Goal: Task Accomplishment & Management: Manage account settings

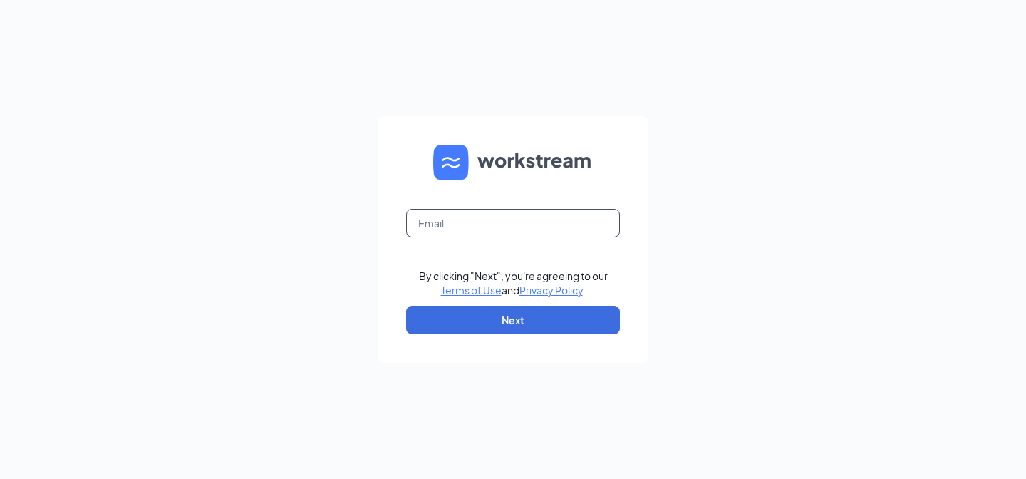
click at [549, 219] on input "text" at bounding box center [513, 223] width 214 height 29
type input "nickwoods@culvers.biz"
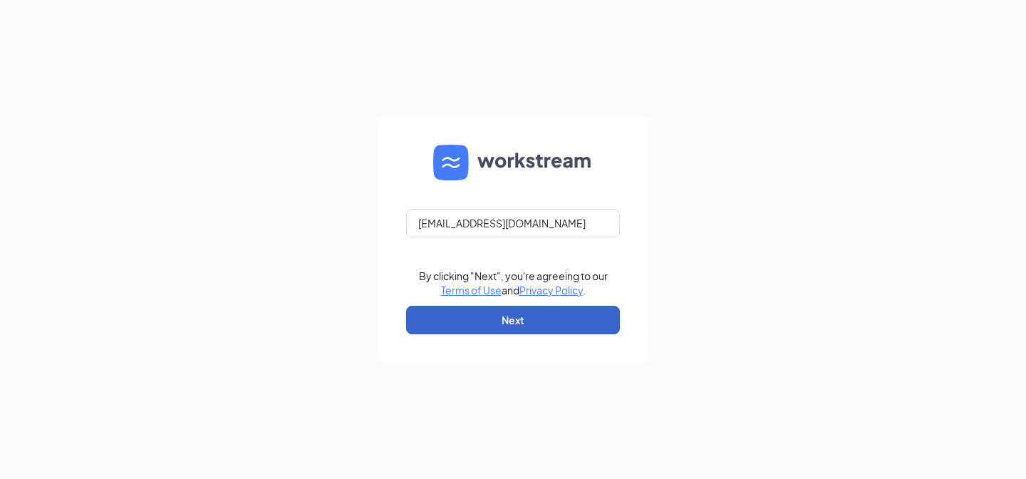
click at [507, 315] on button "Next" at bounding box center [513, 320] width 214 height 29
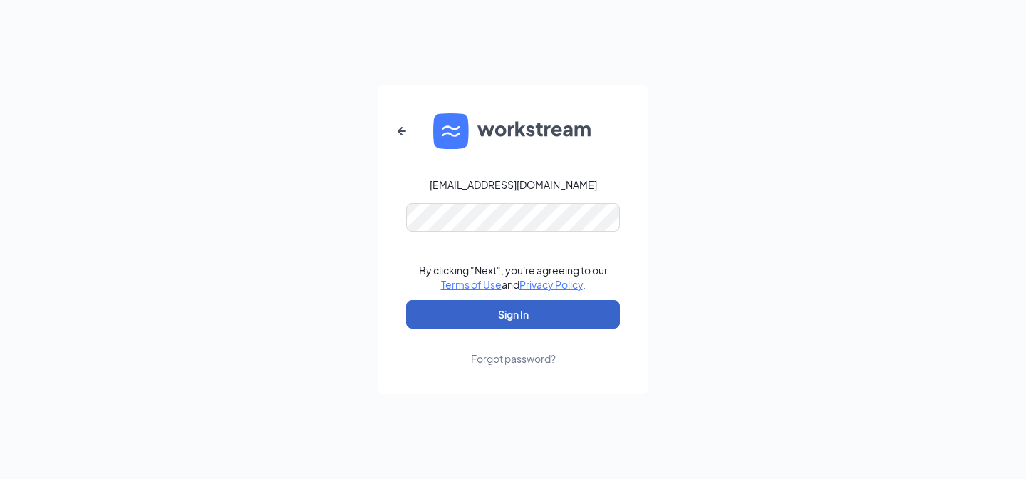
click at [513, 318] on button "Sign In" at bounding box center [513, 314] width 214 height 29
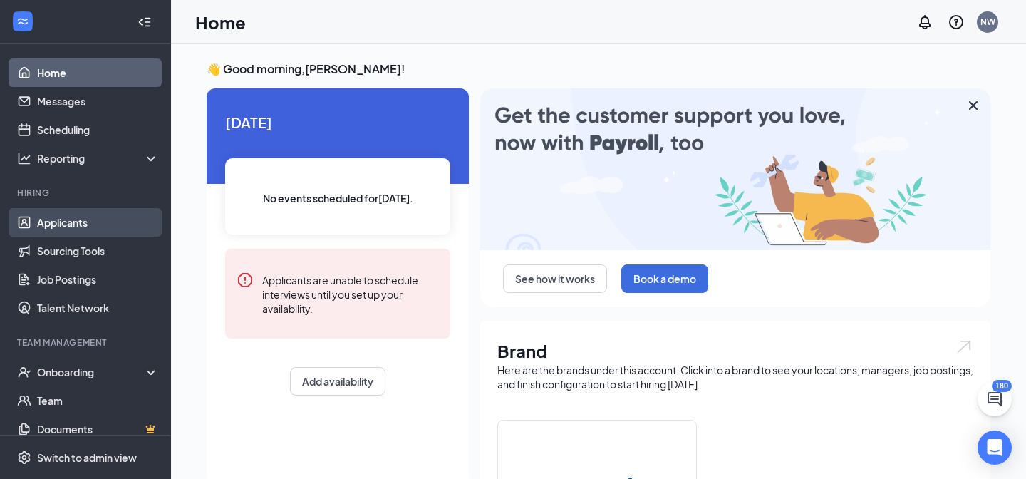
click at [37, 222] on link "Applicants" at bounding box center [98, 222] width 122 height 29
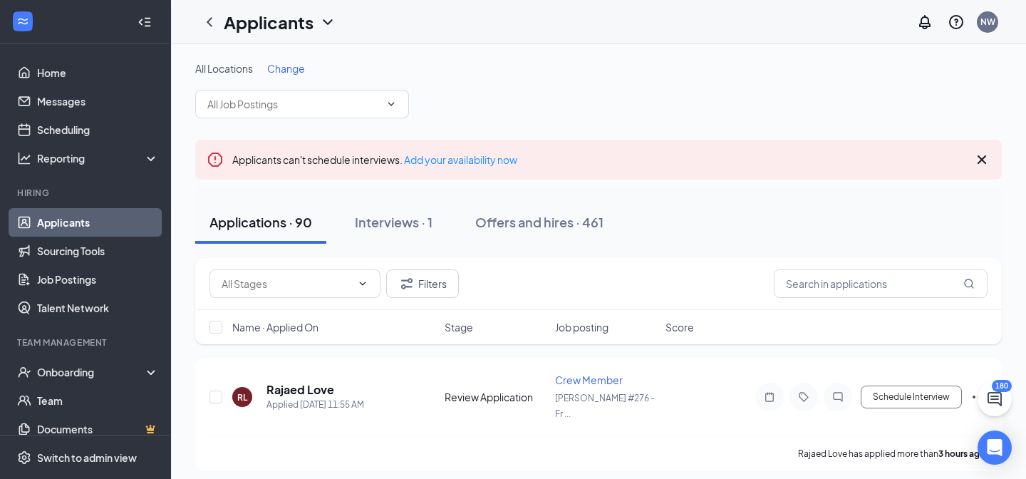
click at [301, 69] on span "Change" at bounding box center [286, 68] width 38 height 13
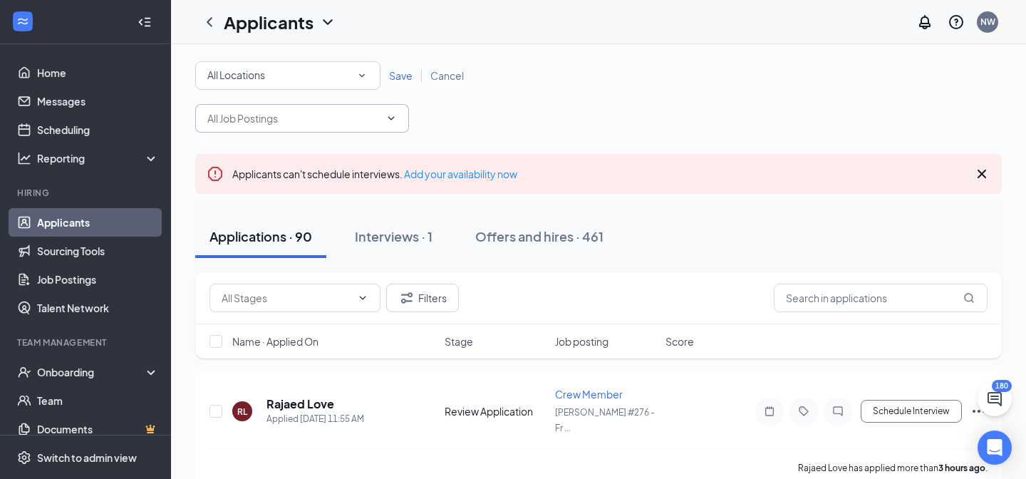
click at [346, 115] on input "text" at bounding box center [293, 118] width 172 height 16
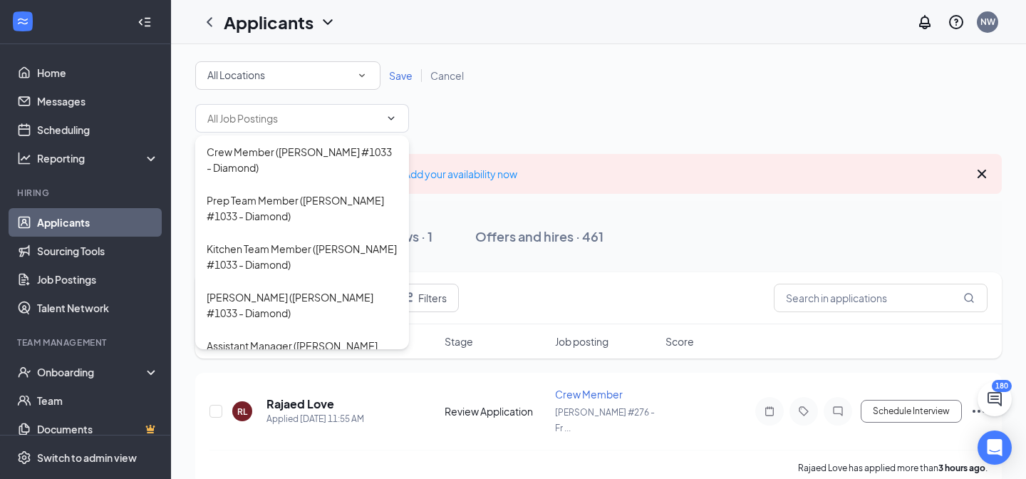
click at [360, 77] on icon "SmallChevronDown" at bounding box center [362, 75] width 13 height 13
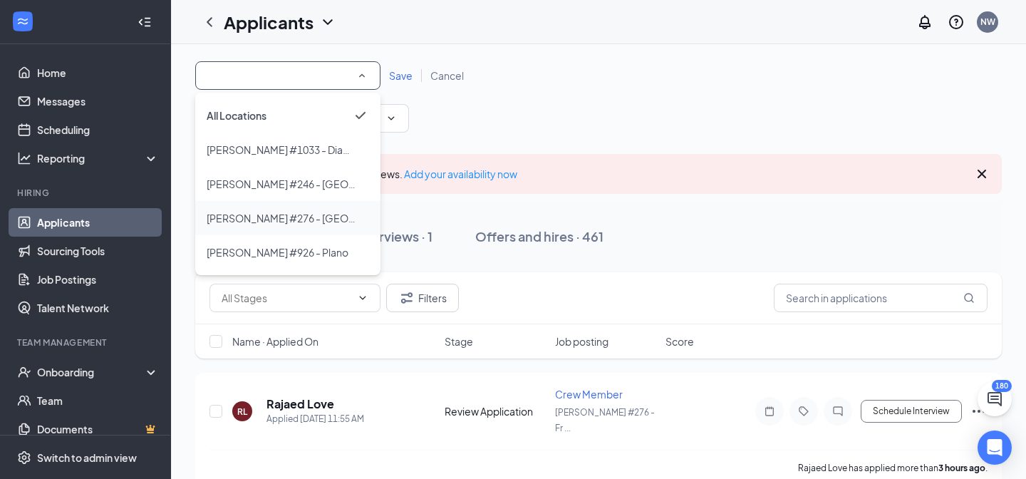
click at [318, 216] on span "[PERSON_NAME] #276 - [GEOGRAPHIC_DATA]" at bounding box center [317, 218] width 220 height 13
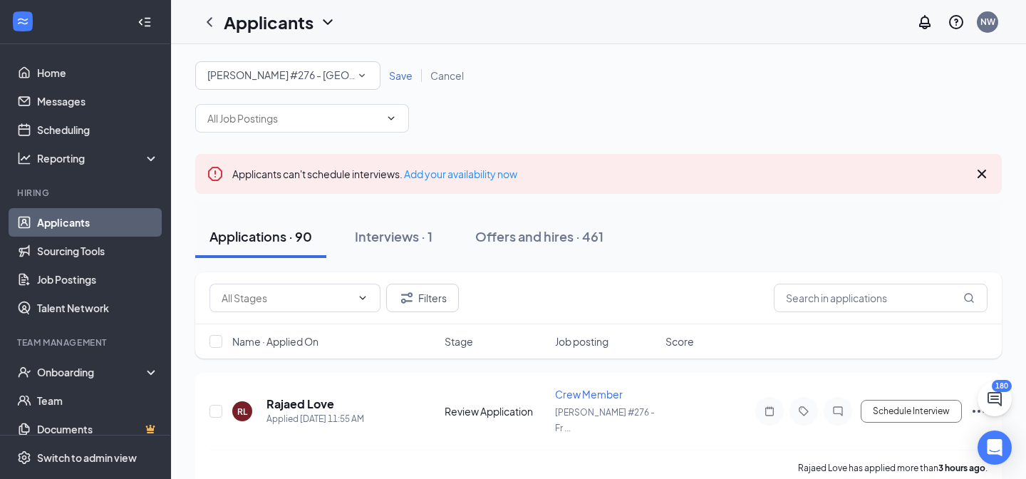
click at [403, 77] on span "Save" at bounding box center [401, 75] width 24 height 13
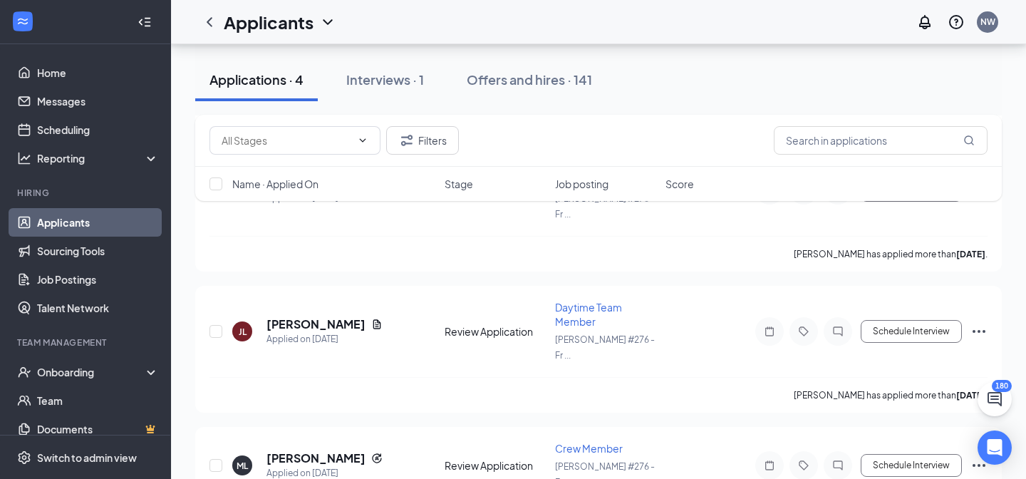
scroll to position [351, 0]
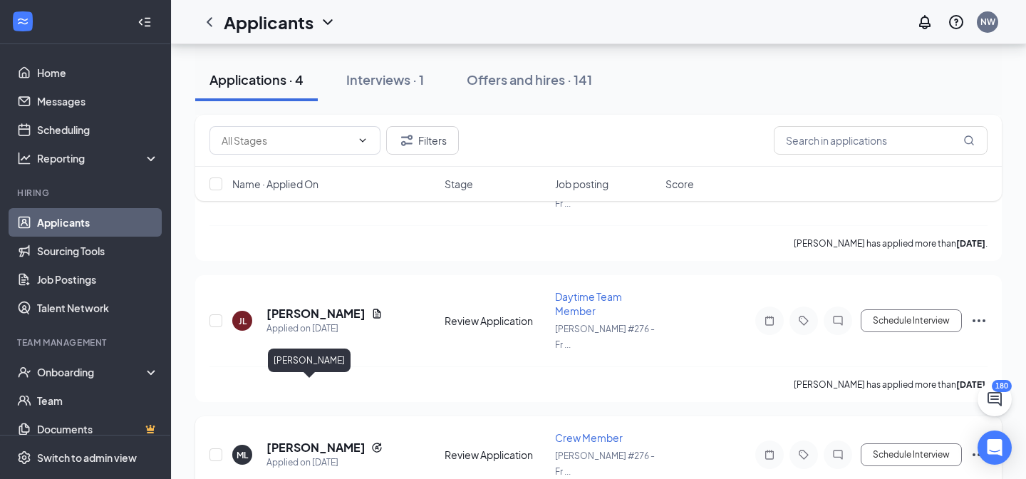
click at [306, 440] on h5 "[PERSON_NAME]" at bounding box center [316, 448] width 99 height 16
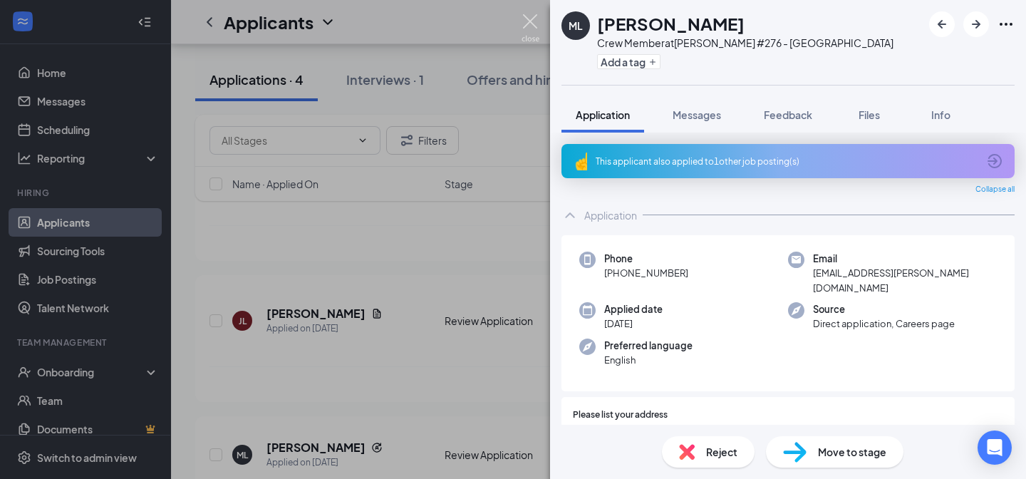
click at [537, 23] on img at bounding box center [531, 28] width 18 height 28
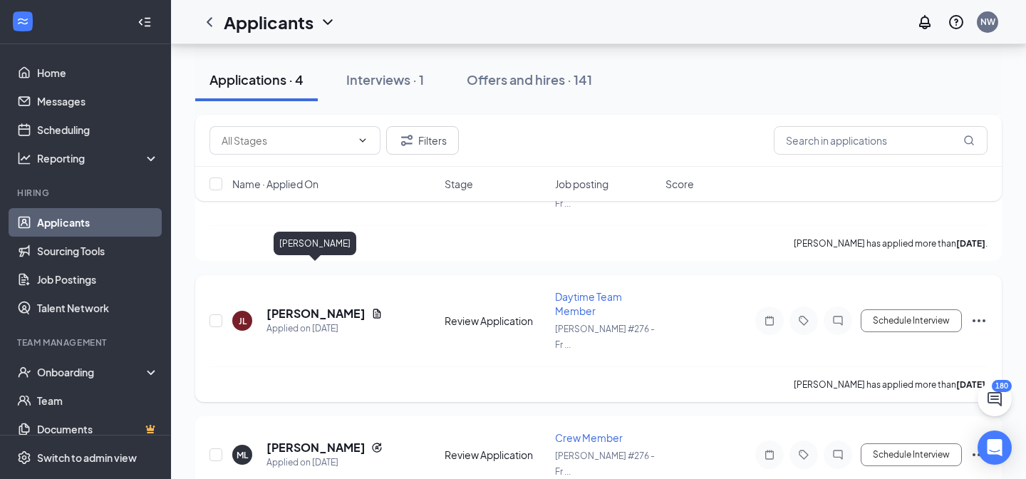
click at [334, 306] on h5 "[PERSON_NAME]" at bounding box center [316, 314] width 99 height 16
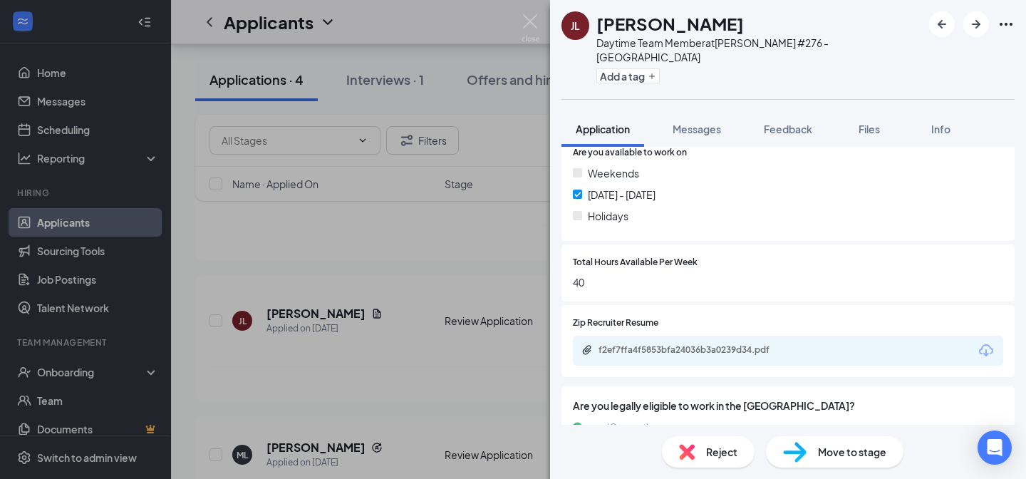
scroll to position [525, 0]
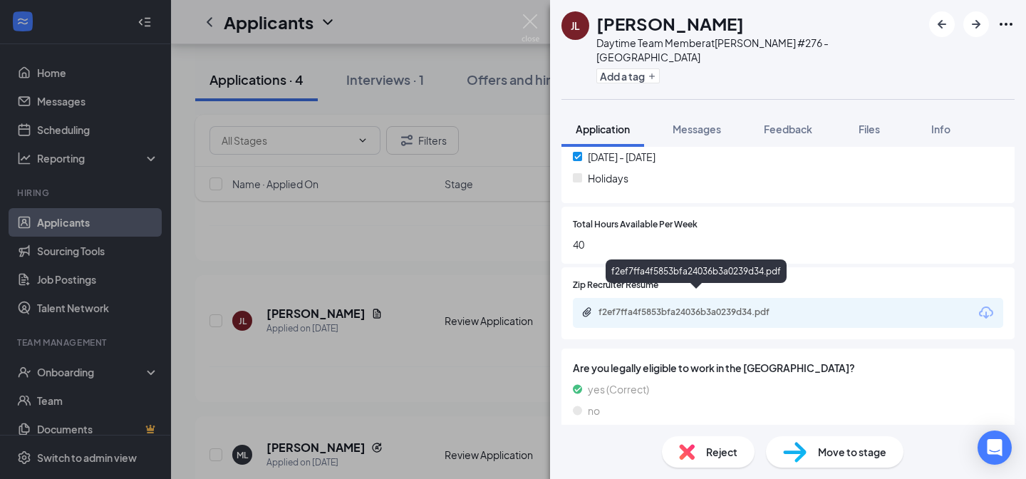
click at [748, 306] on div "f2ef7ffa4f5853bfa24036b3a0239d34.pdf" at bounding box center [699, 311] width 200 height 11
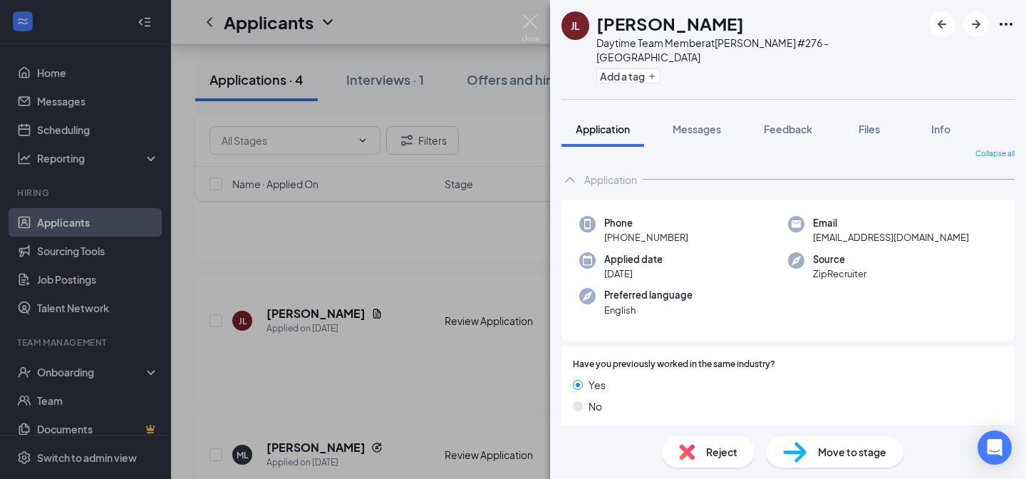
scroll to position [0, 0]
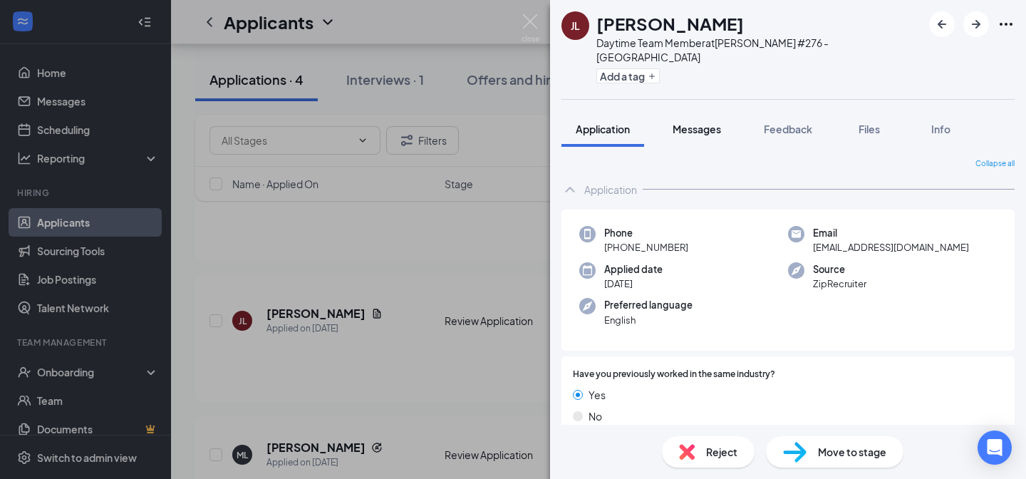
click at [712, 123] on span "Messages" at bounding box center [697, 129] width 48 height 13
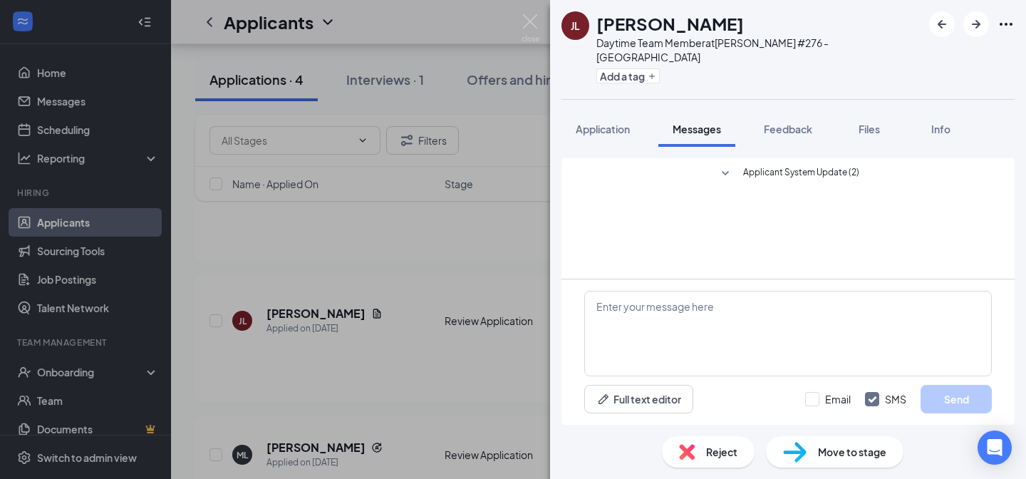
click at [527, 19] on img at bounding box center [531, 28] width 18 height 28
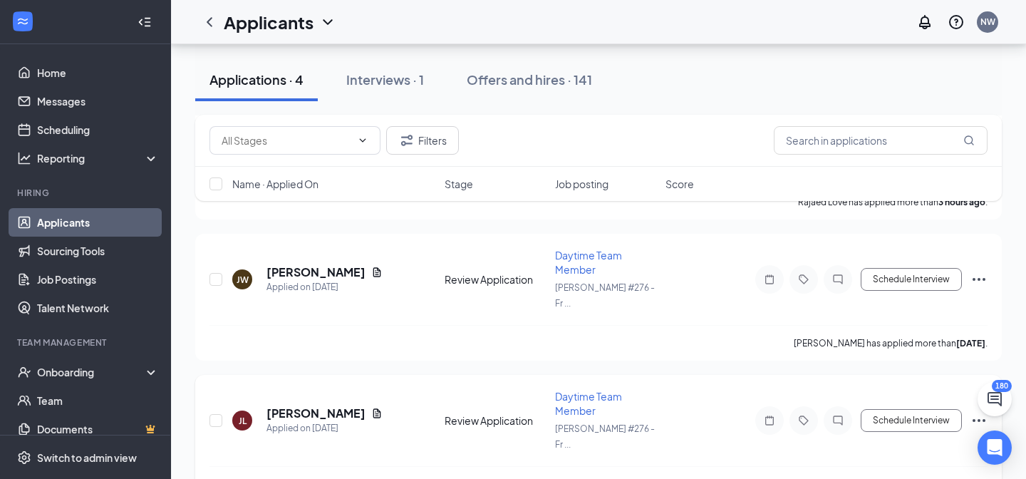
scroll to position [250, 0]
click at [316, 266] on h5 "[PERSON_NAME]" at bounding box center [316, 274] width 99 height 16
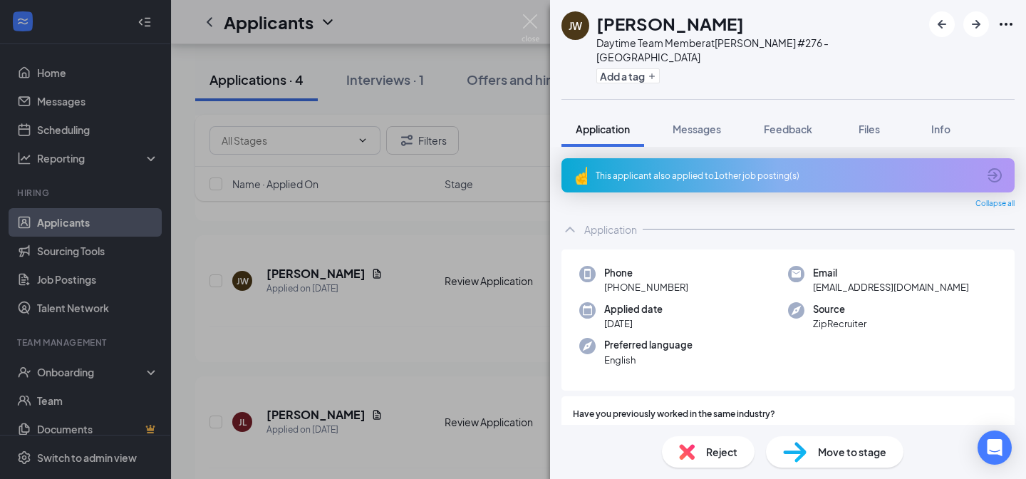
click at [828, 170] on div "This applicant also applied to 1 other job posting(s)" at bounding box center [787, 176] width 382 height 12
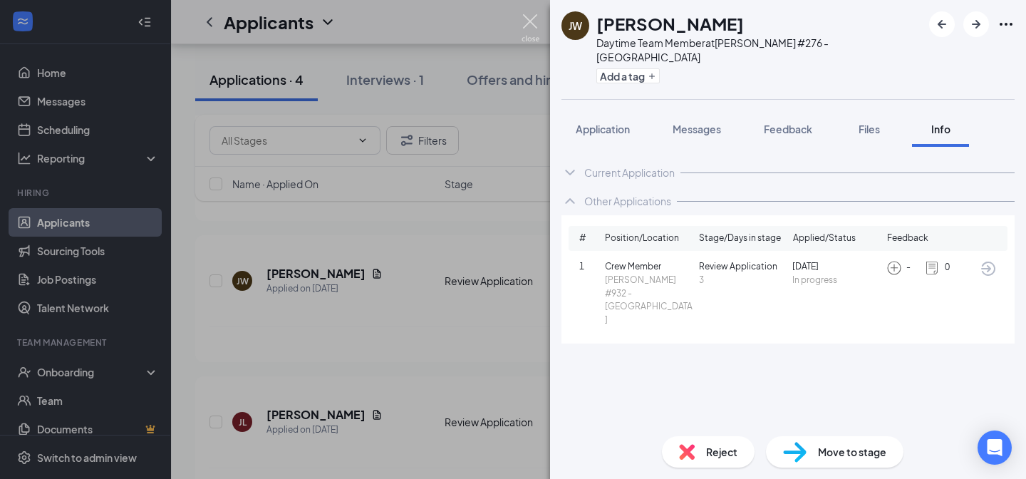
click at [528, 29] on img at bounding box center [531, 28] width 18 height 28
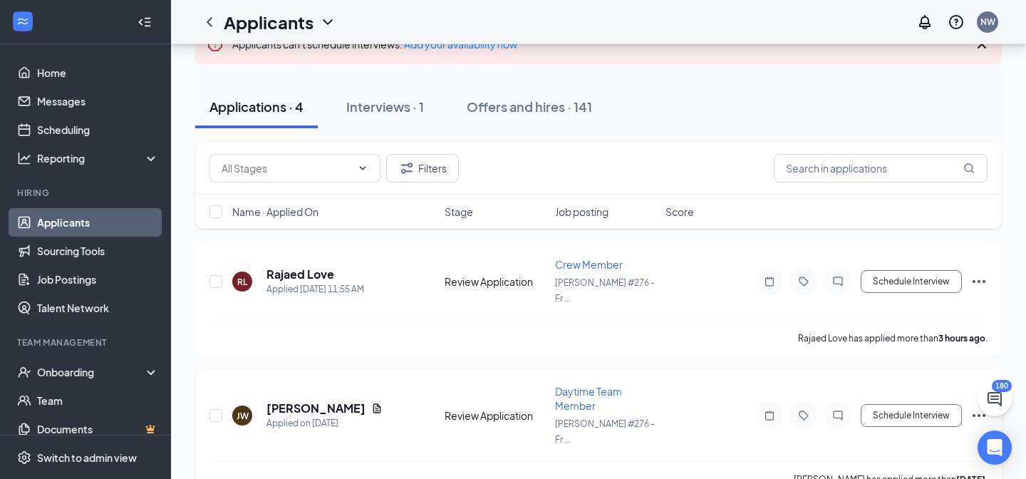
scroll to position [114, 0]
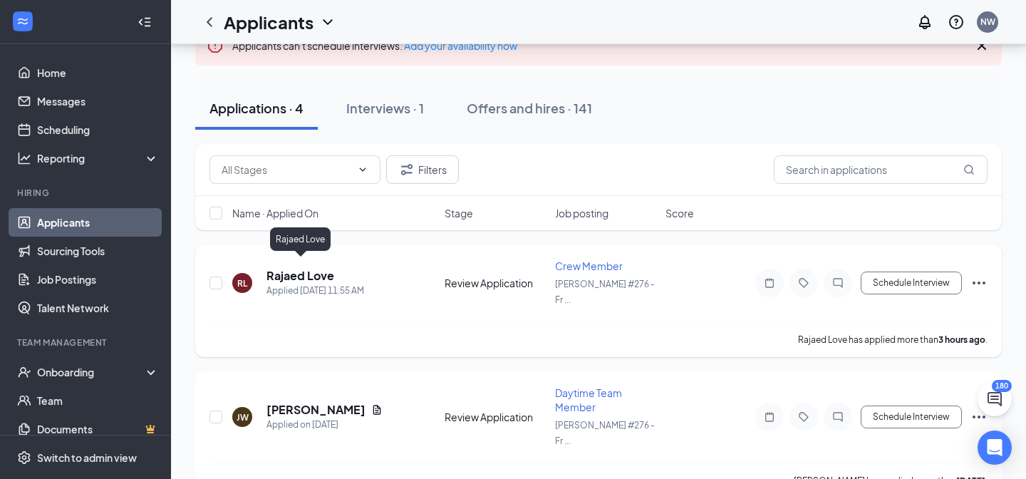
click at [318, 269] on h5 "Rajaed Love" at bounding box center [301, 276] width 68 height 16
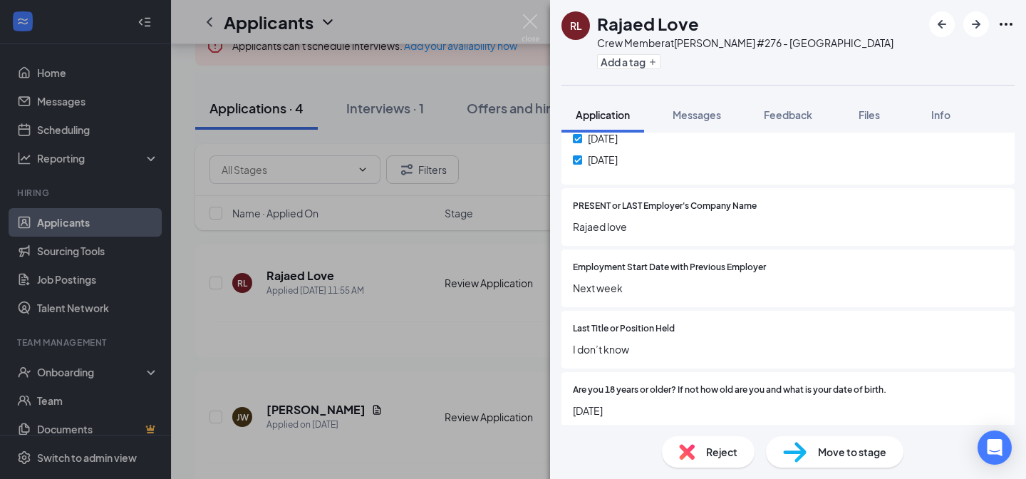
scroll to position [815, 0]
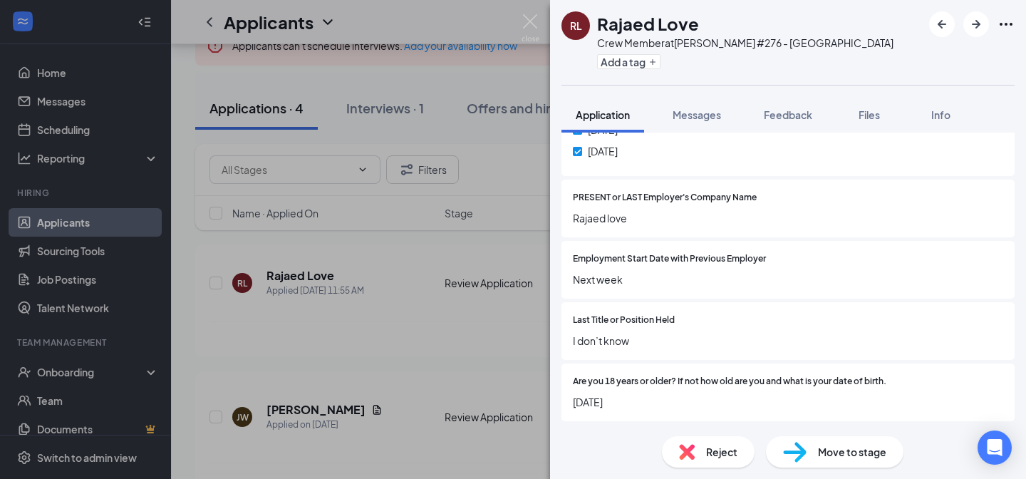
click at [525, 24] on img at bounding box center [531, 28] width 18 height 28
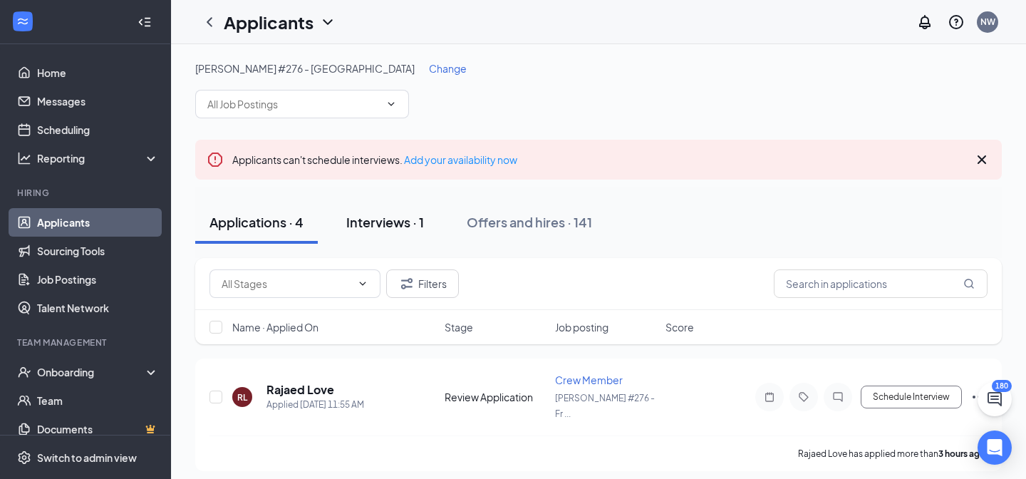
click at [414, 226] on div "Interviews · 1" at bounding box center [385, 222] width 78 height 18
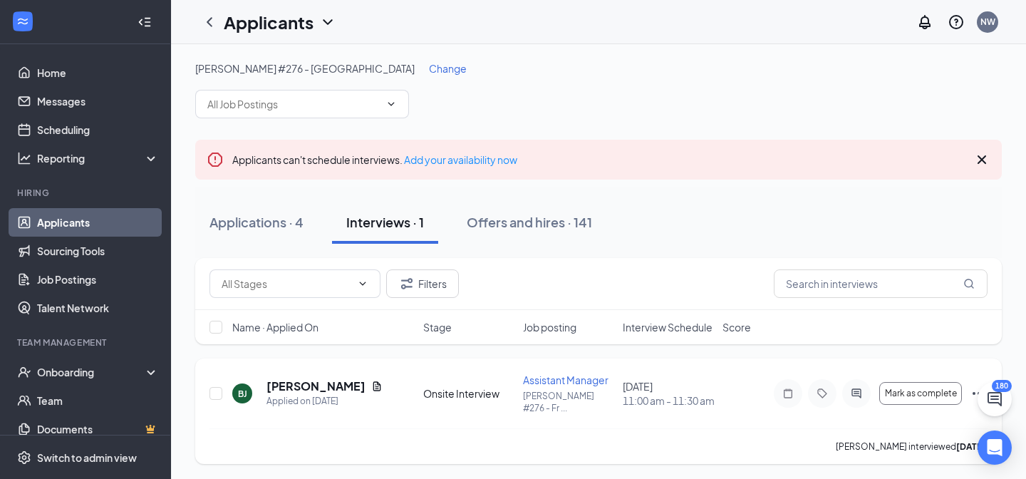
click at [854, 396] on div at bounding box center [856, 393] width 29 height 29
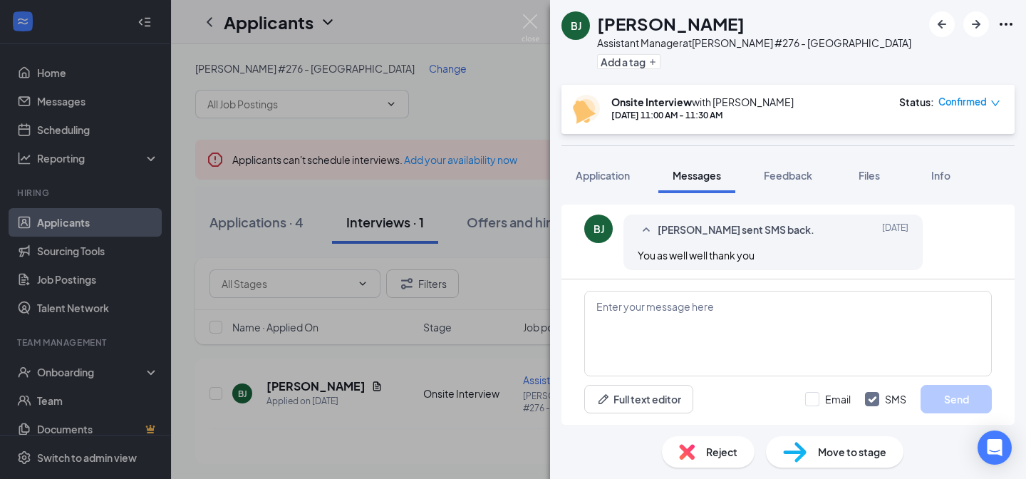
scroll to position [936, 0]
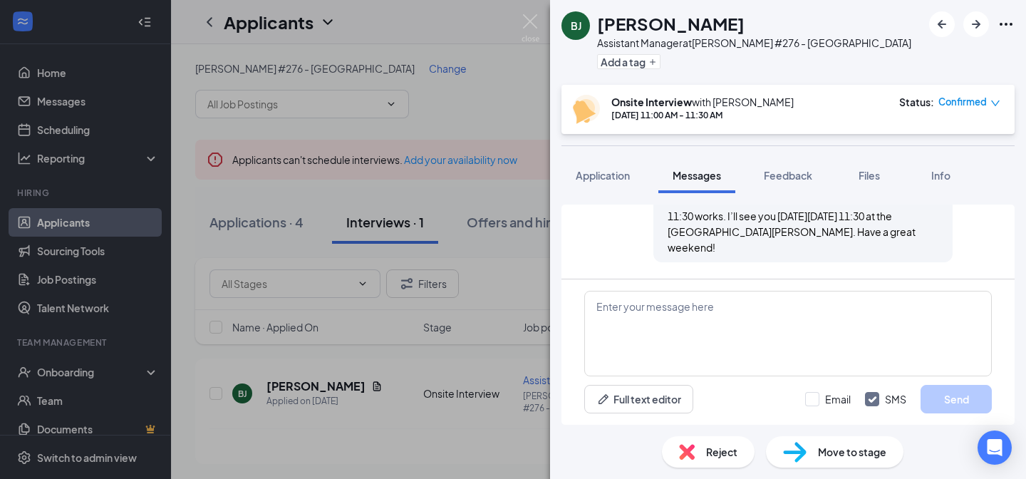
scroll to position [936, 0]
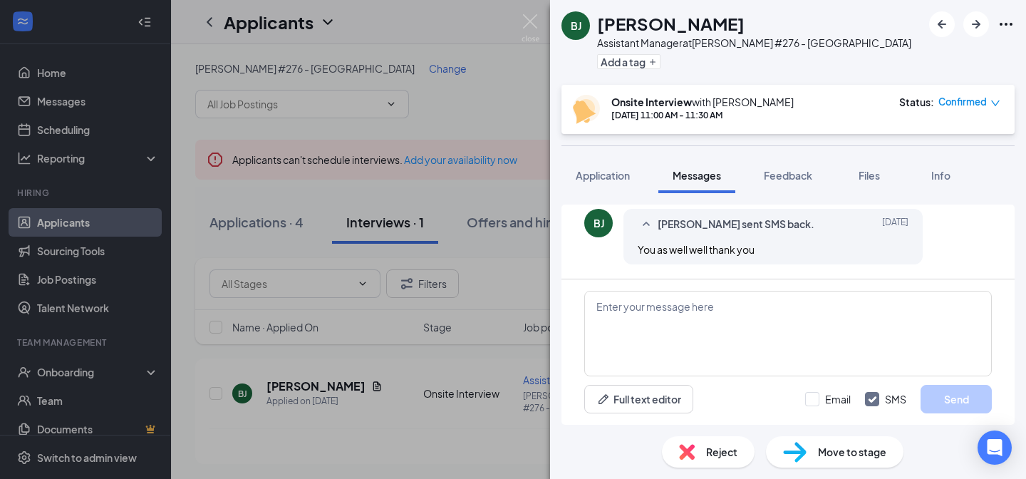
click at [522, 14] on div "[PERSON_NAME] Brayanna [PERSON_NAME] Assistant Manager at [PERSON_NAME] #276 - …" at bounding box center [513, 239] width 1026 height 479
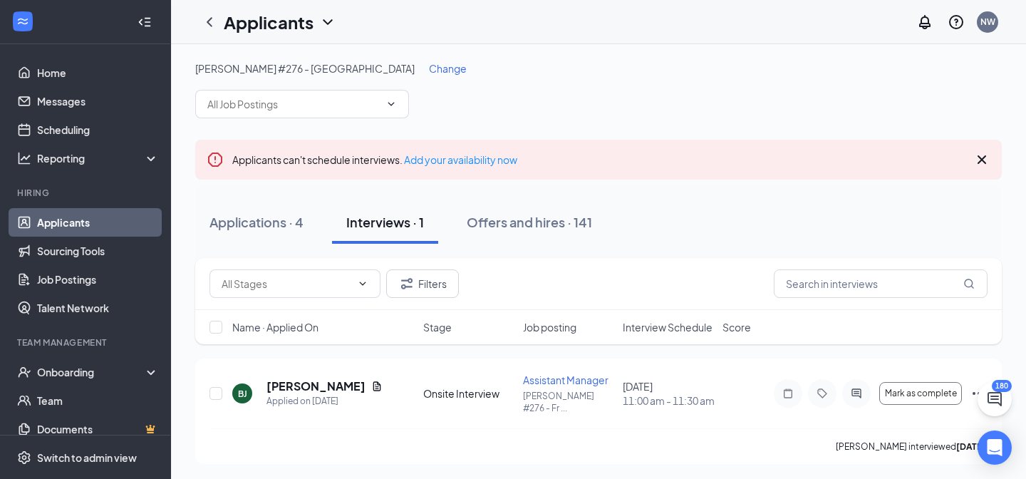
click at [538, 46] on div "[PERSON_NAME] #276 - Frankfort Change Applicants can't schedule interviews. Add…" at bounding box center [598, 262] width 855 height 437
click at [429, 68] on span "Change" at bounding box center [448, 68] width 38 height 13
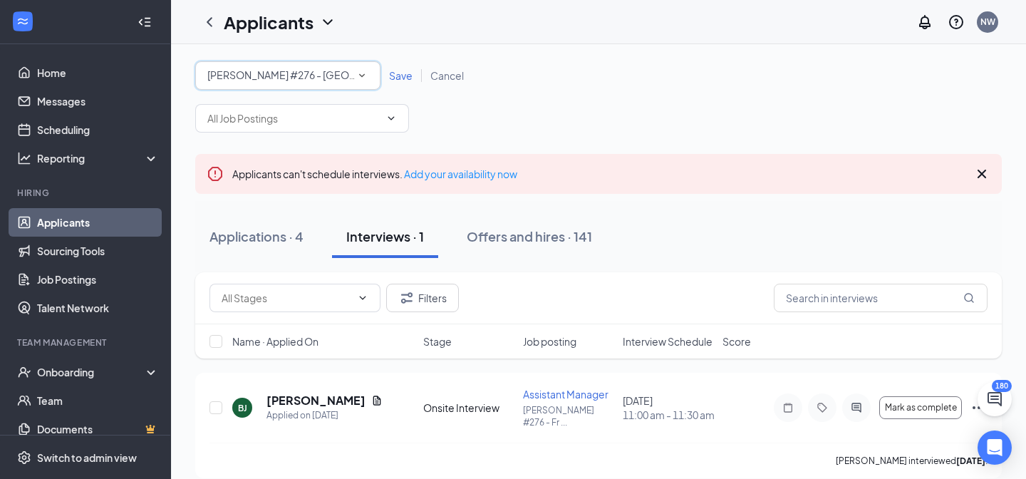
click at [366, 84] on div "All Locations [PERSON_NAME] #276 - [GEOGRAPHIC_DATA]" at bounding box center [287, 75] width 185 height 29
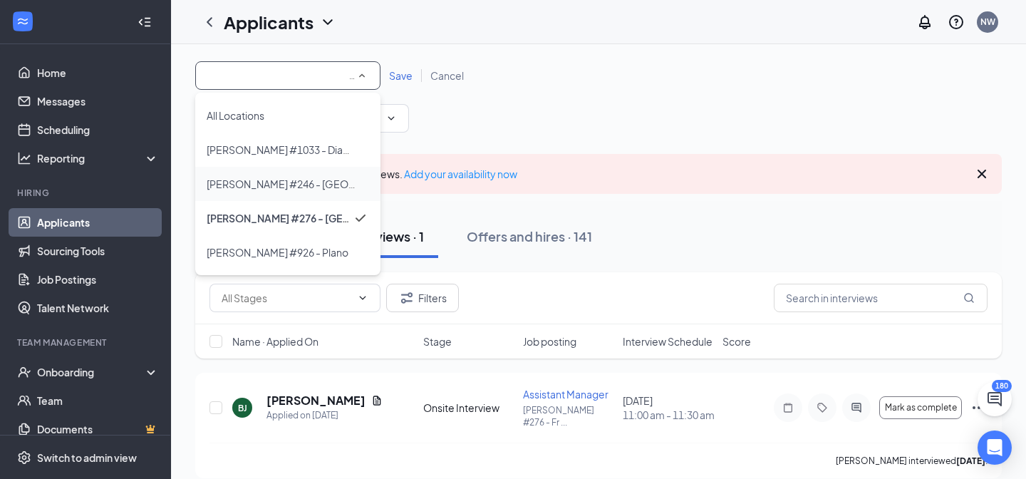
click at [327, 176] on span "[PERSON_NAME] #246 - [GEOGRAPHIC_DATA]" at bounding box center [282, 183] width 151 height 17
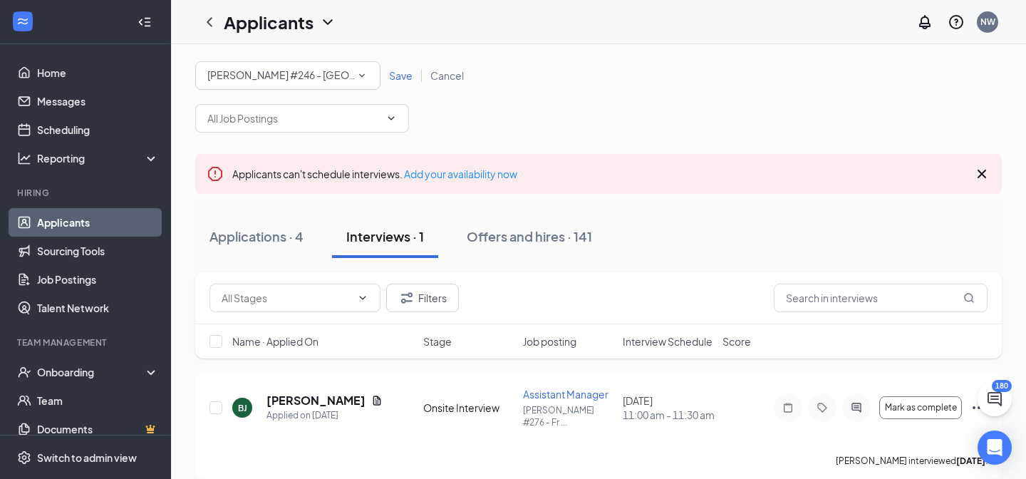
click at [403, 81] on span "Save" at bounding box center [401, 75] width 24 height 13
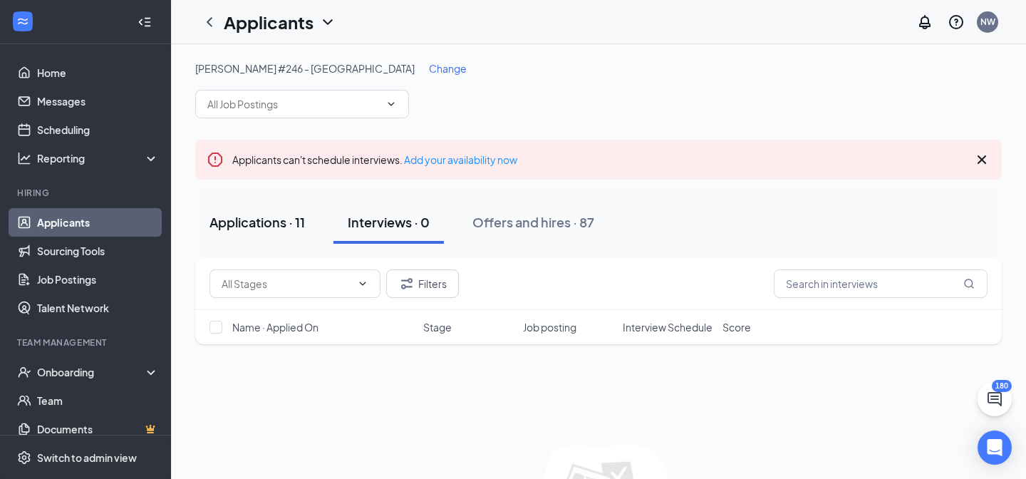
click at [282, 217] on div "Applications · 11" at bounding box center [257, 222] width 95 height 18
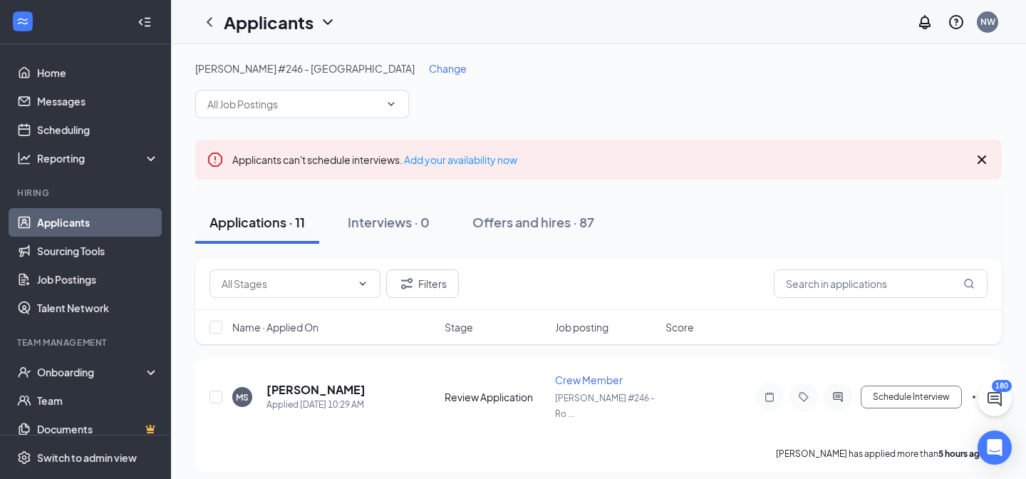
click at [429, 62] on span "Change" at bounding box center [448, 68] width 38 height 13
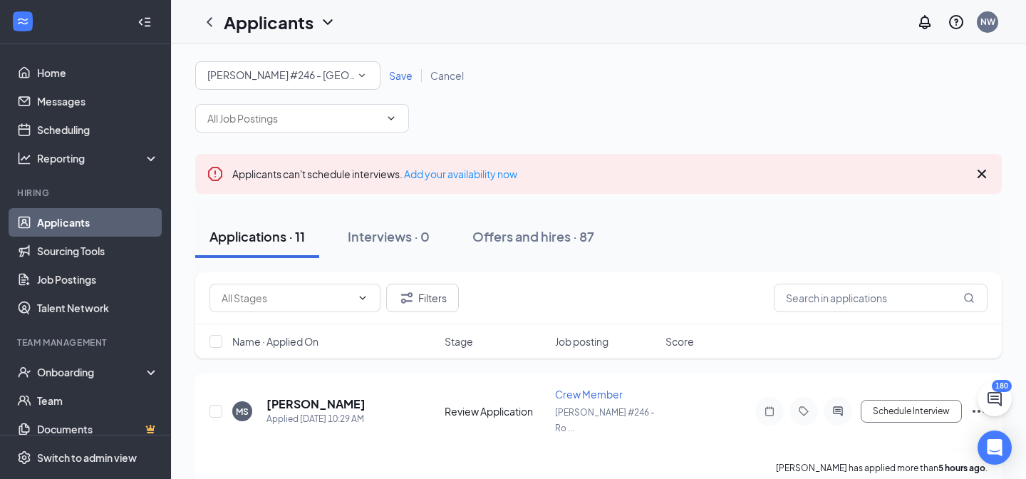
click at [356, 72] on icon "SmallChevronDown" at bounding box center [362, 75] width 13 height 13
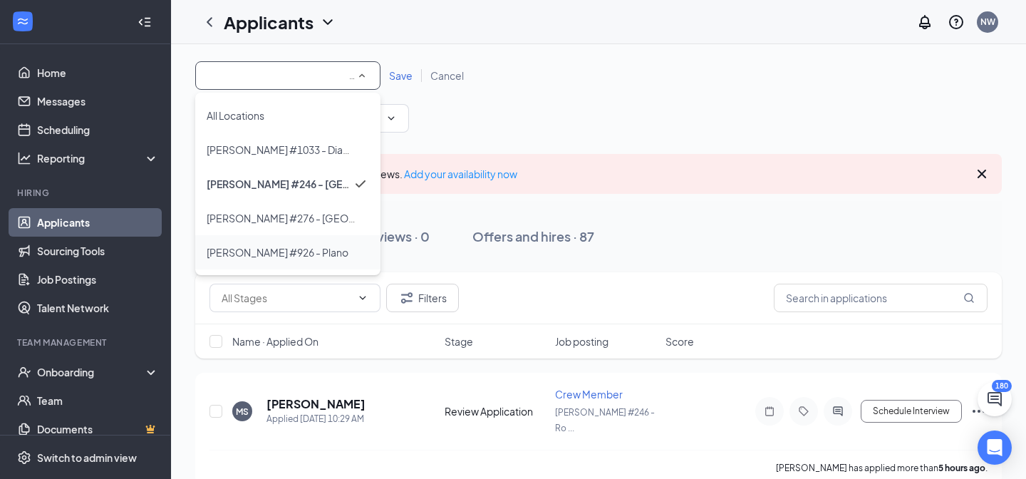
click at [298, 250] on span "[PERSON_NAME] #926 - Plano" at bounding box center [278, 252] width 142 height 13
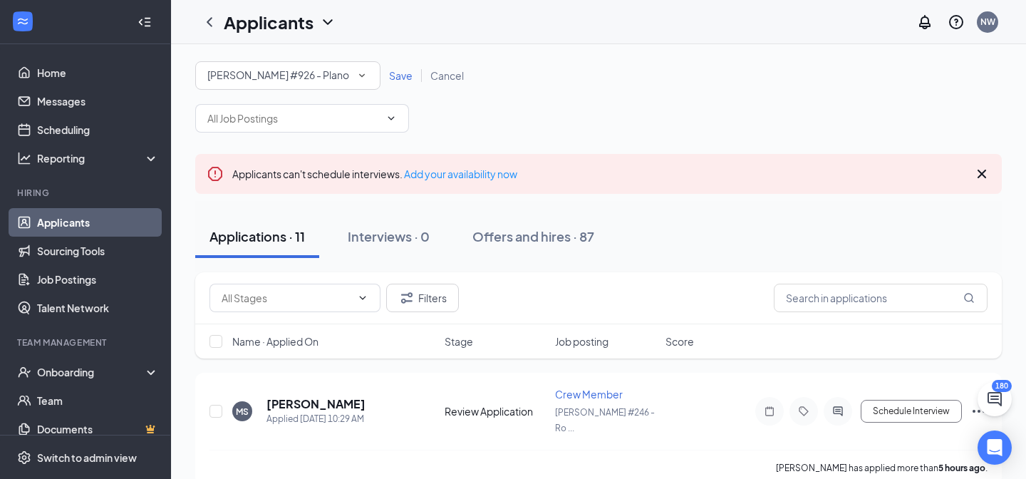
click at [396, 77] on span "Save" at bounding box center [401, 75] width 24 height 13
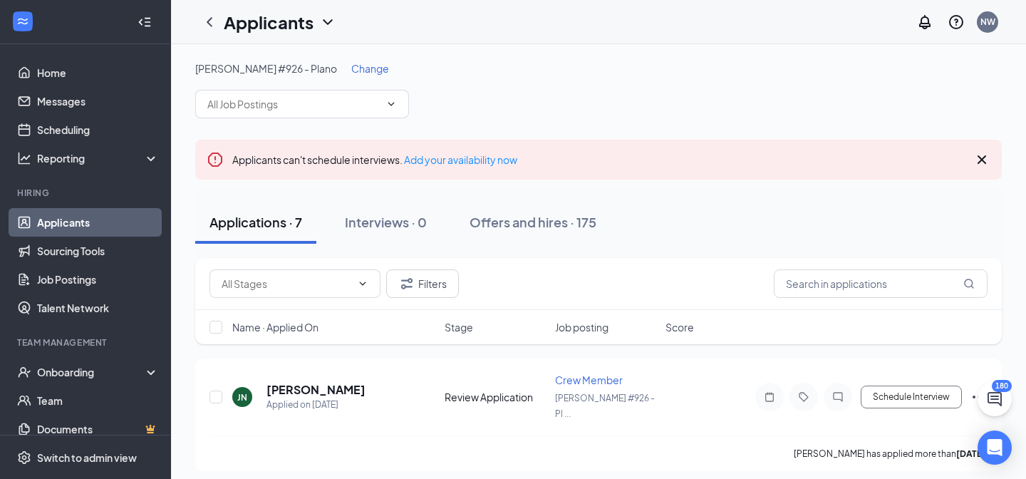
click at [351, 67] on span "Change" at bounding box center [370, 68] width 38 height 13
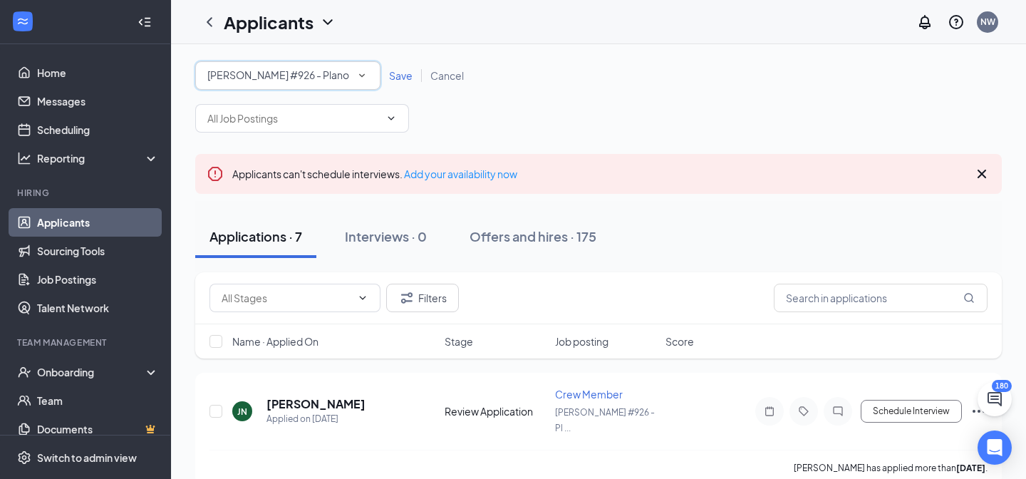
click at [329, 82] on div "[PERSON_NAME] #926 - Plano" at bounding box center [287, 75] width 161 height 17
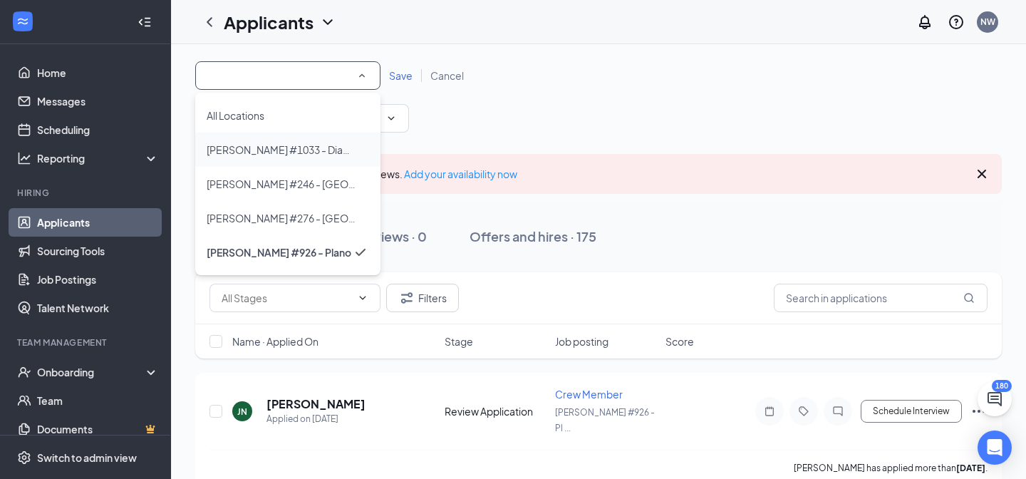
click at [307, 153] on span "[PERSON_NAME] #1033 - Diamond" at bounding box center [289, 149] width 164 height 13
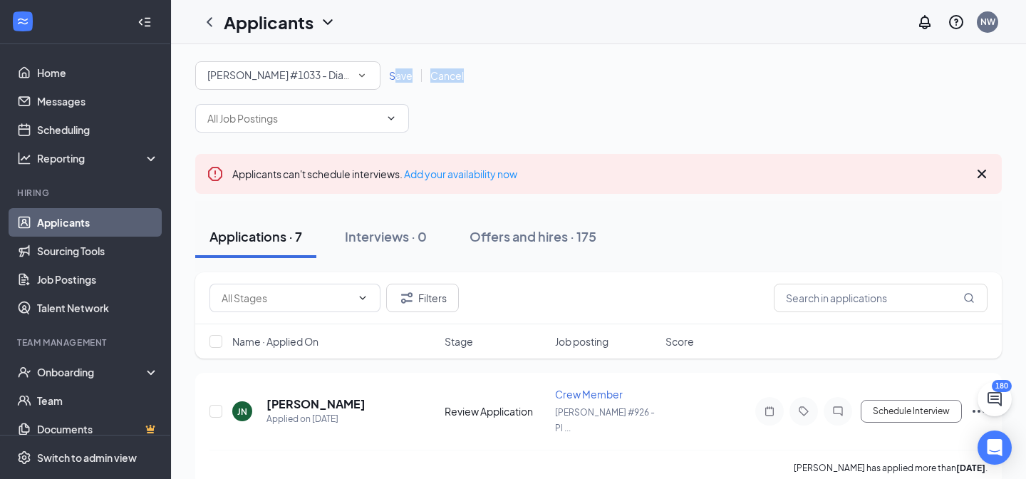
click at [393, 82] on div "All Locations [PERSON_NAME] #1033 - Diamond Save Cancel" at bounding box center [598, 75] width 807 height 29
click at [403, 73] on span "Save" at bounding box center [401, 75] width 24 height 13
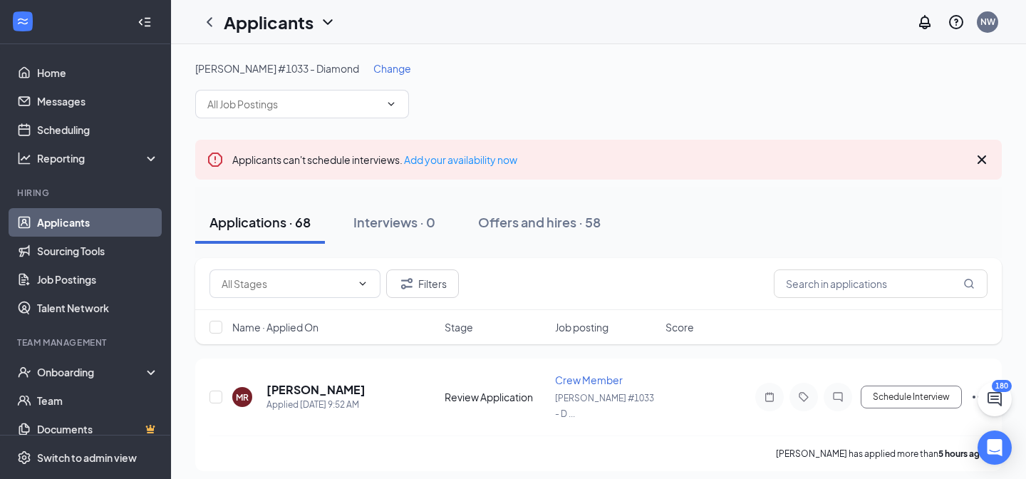
click at [373, 65] on span "Change" at bounding box center [392, 68] width 38 height 13
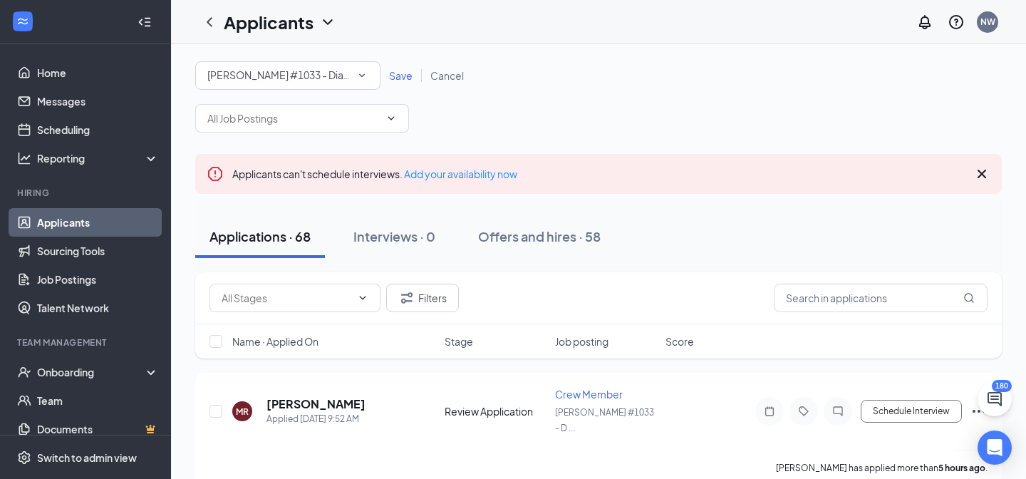
click at [436, 81] on span "Cancel" at bounding box center [446, 75] width 33 height 13
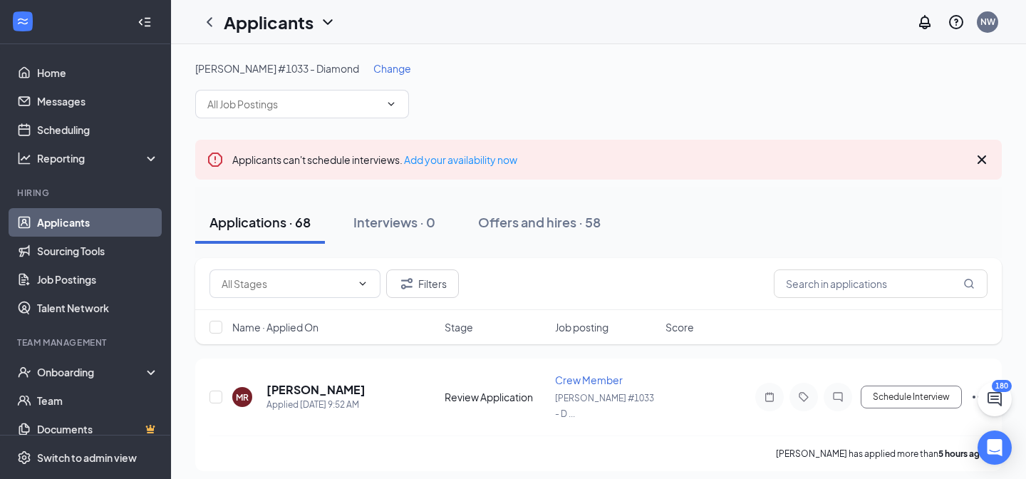
click at [373, 67] on span "Change" at bounding box center [392, 68] width 38 height 13
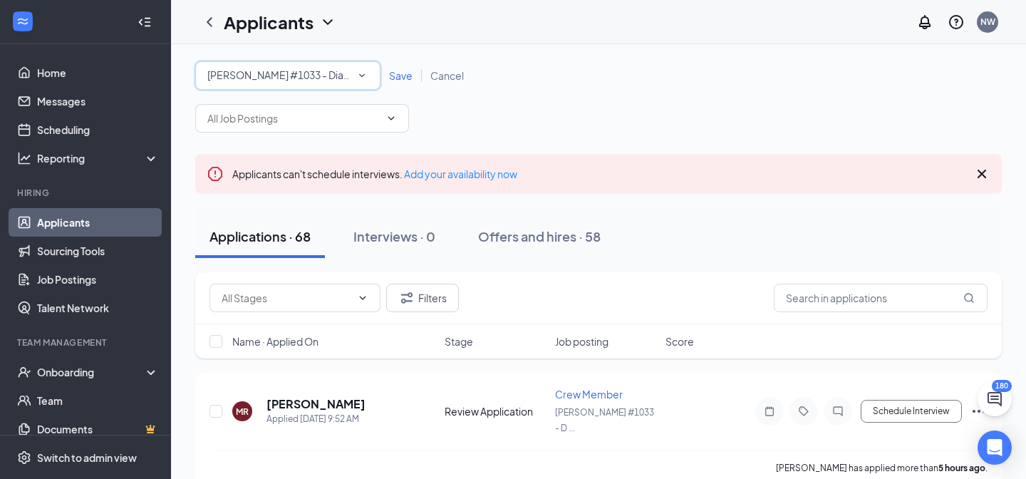
click at [366, 73] on icon "SmallChevronDown" at bounding box center [362, 75] width 13 height 13
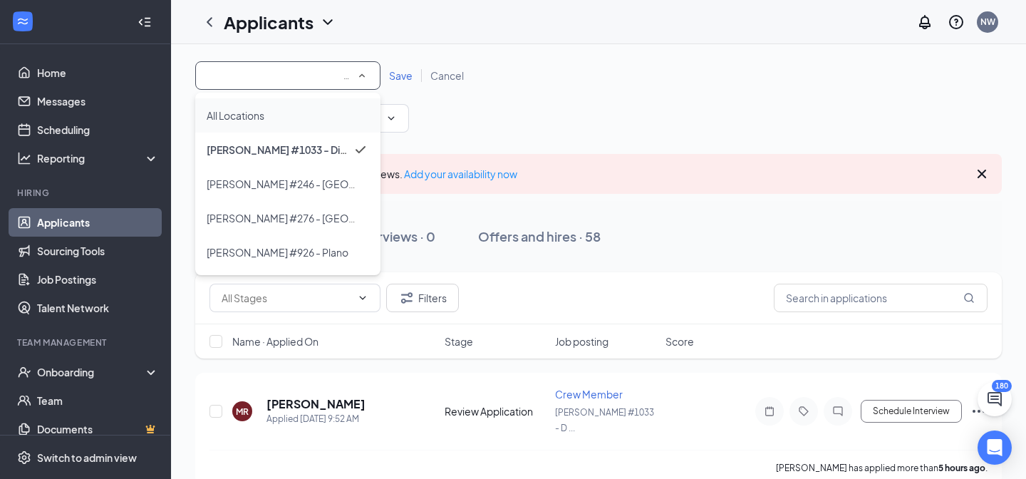
click at [325, 108] on div "All Locations" at bounding box center [288, 115] width 162 height 17
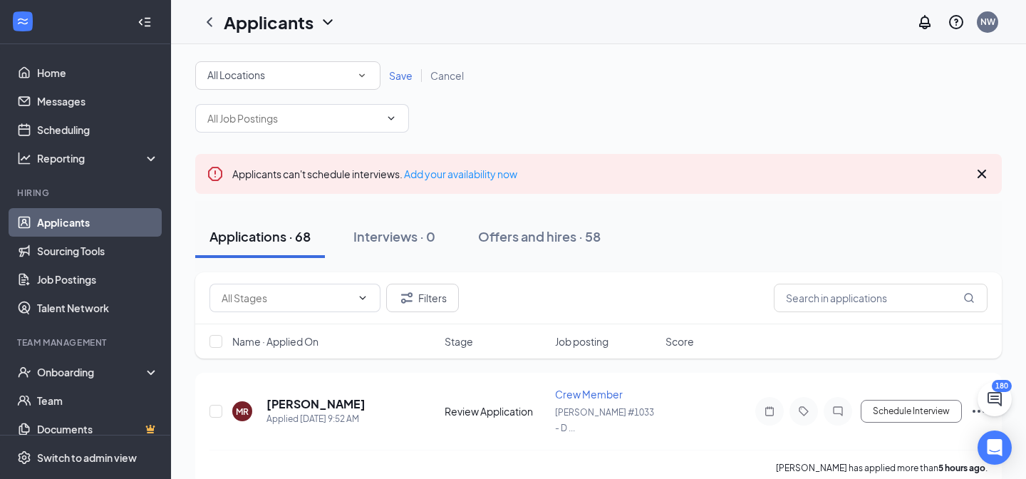
click at [399, 77] on span "Save" at bounding box center [401, 75] width 24 height 13
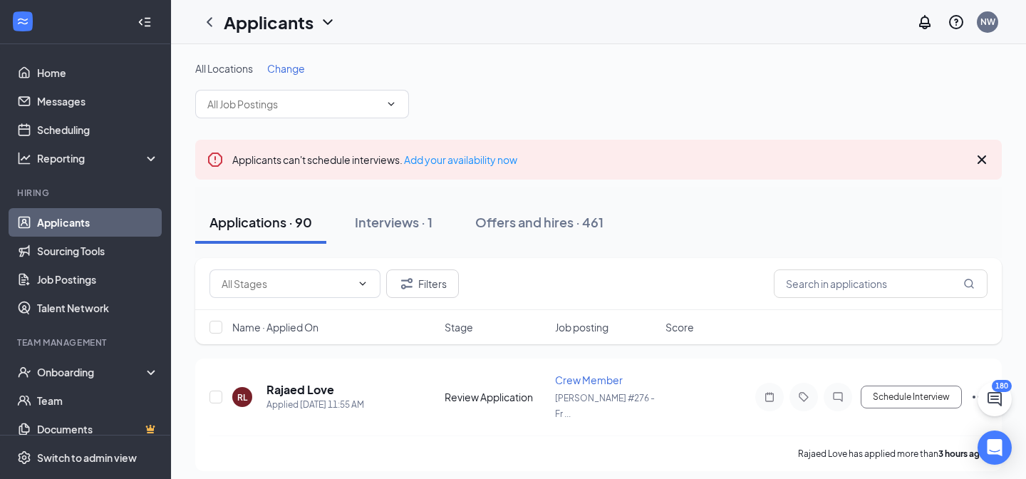
click at [641, 79] on div "All Locations Change" at bounding box center [598, 89] width 807 height 57
